Goal: Navigation & Orientation: Find specific page/section

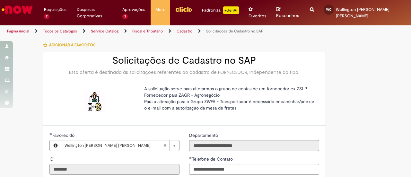
click at [25, 13] on img "Ir para a Homepage" at bounding box center [17, 9] width 33 height 13
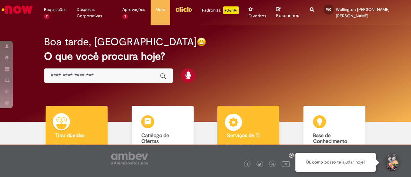
click at [266, 120] on div "Serviços de TI Serviços de TI Encontre ajuda" at bounding box center [248, 134] width 62 height 56
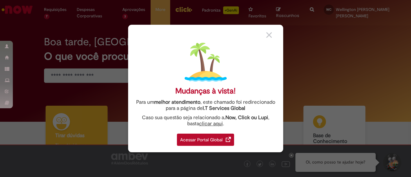
click at [196, 139] on div "Acessar Portal Global" at bounding box center [205, 139] width 57 height 12
